Goal: Unclear: Browse casually

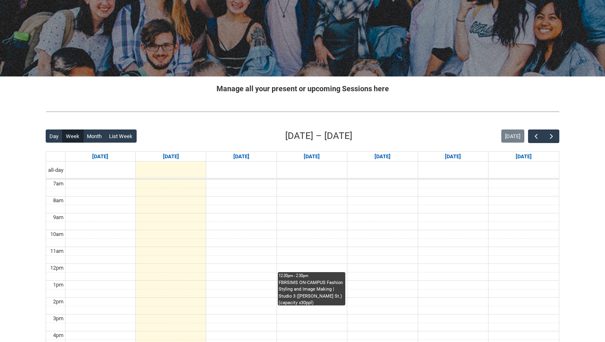
scroll to position [90, 0]
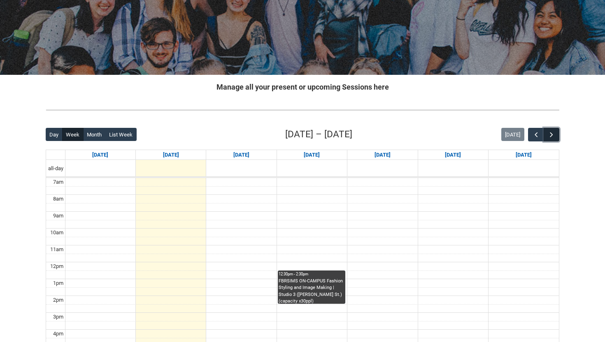
click at [552, 135] on span "button" at bounding box center [551, 135] width 8 height 8
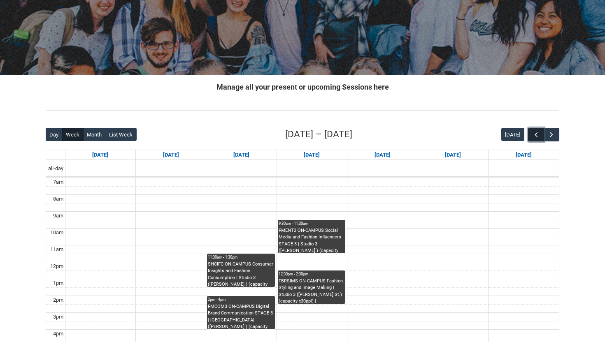
click at [534, 134] on span "button" at bounding box center [536, 135] width 8 height 8
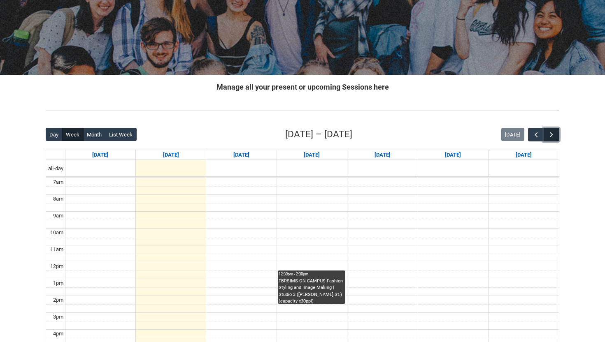
click at [554, 135] on span "button" at bounding box center [551, 135] width 8 height 8
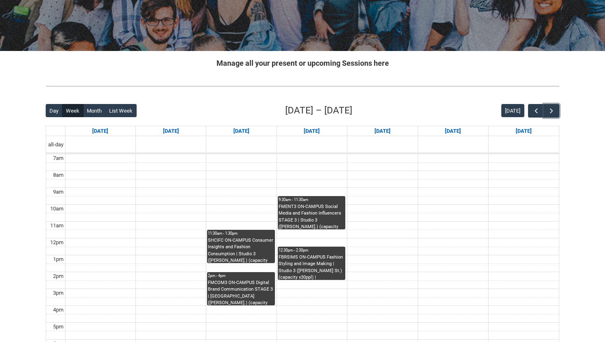
scroll to position [116, 0]
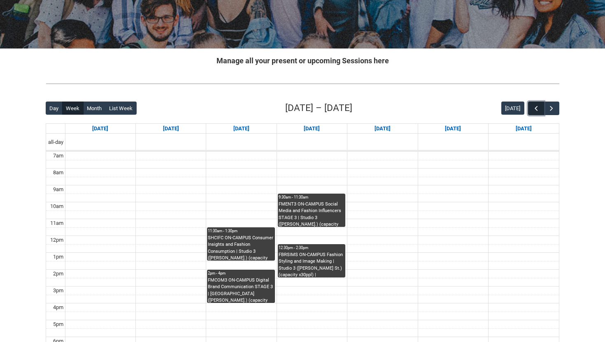
click at [537, 109] on span "button" at bounding box center [536, 108] width 8 height 8
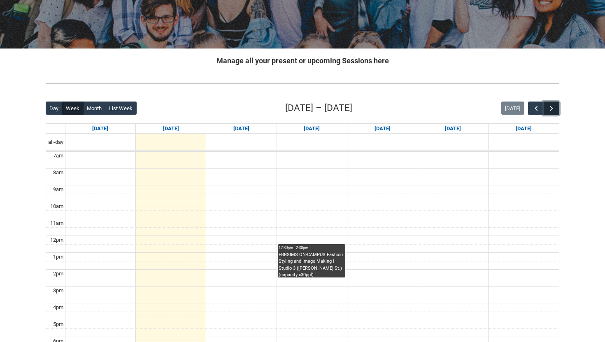
click at [555, 108] on button "button" at bounding box center [551, 109] width 16 height 14
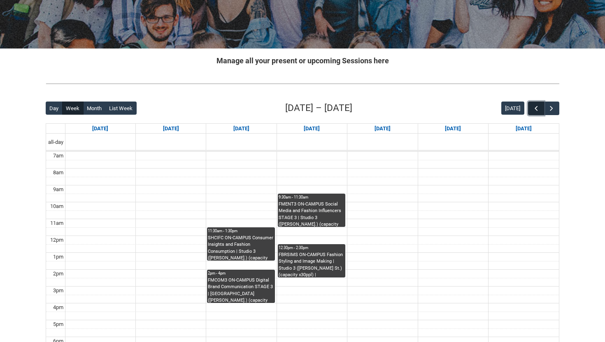
click at [536, 107] on span "button" at bounding box center [536, 108] width 8 height 8
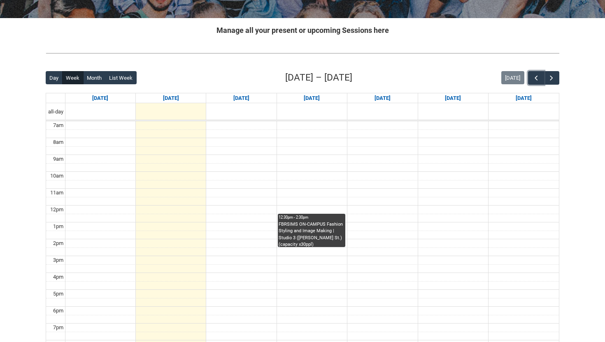
scroll to position [149, 0]
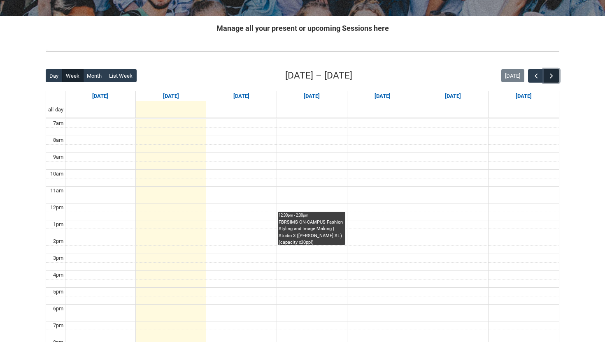
click at [555, 74] on button "button" at bounding box center [551, 76] width 16 height 14
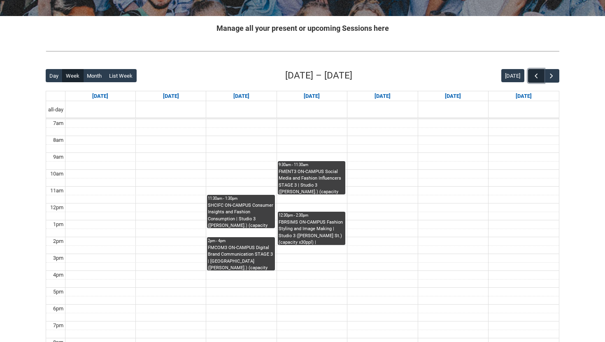
click at [536, 76] on span "button" at bounding box center [536, 76] width 8 height 8
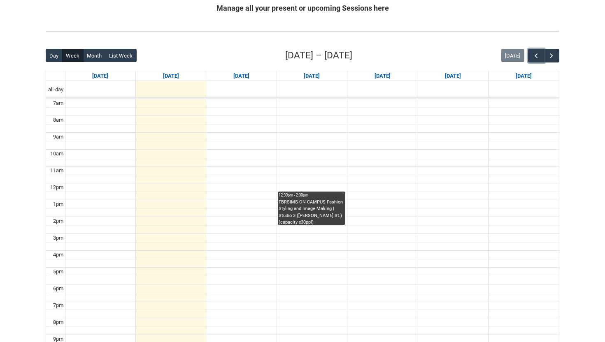
scroll to position [171, 0]
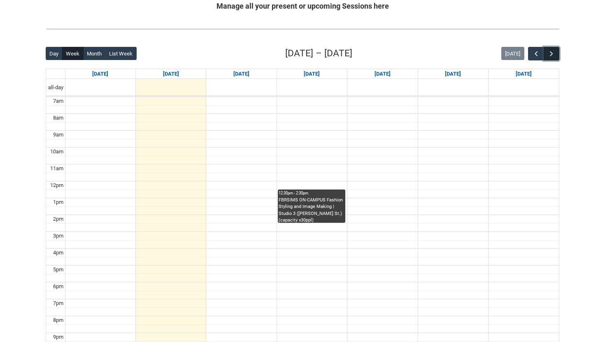
click at [551, 56] on span "button" at bounding box center [551, 54] width 8 height 8
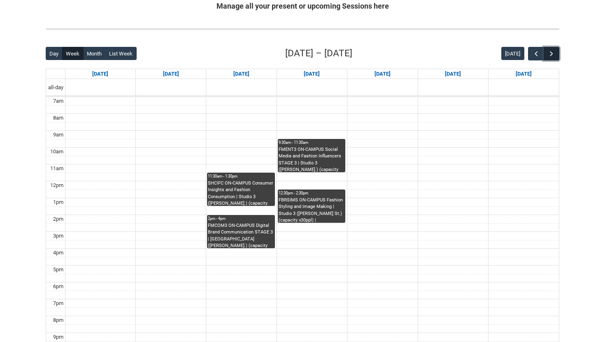
click at [551, 56] on span "button" at bounding box center [551, 54] width 8 height 8
click at [532, 56] on button "button" at bounding box center [536, 54] width 16 height 14
click at [532, 56] on span "button" at bounding box center [536, 54] width 8 height 8
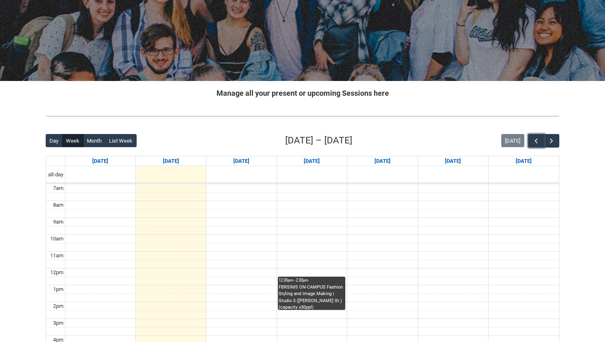
scroll to position [84, 0]
